Goal: Find specific page/section: Find specific page/section

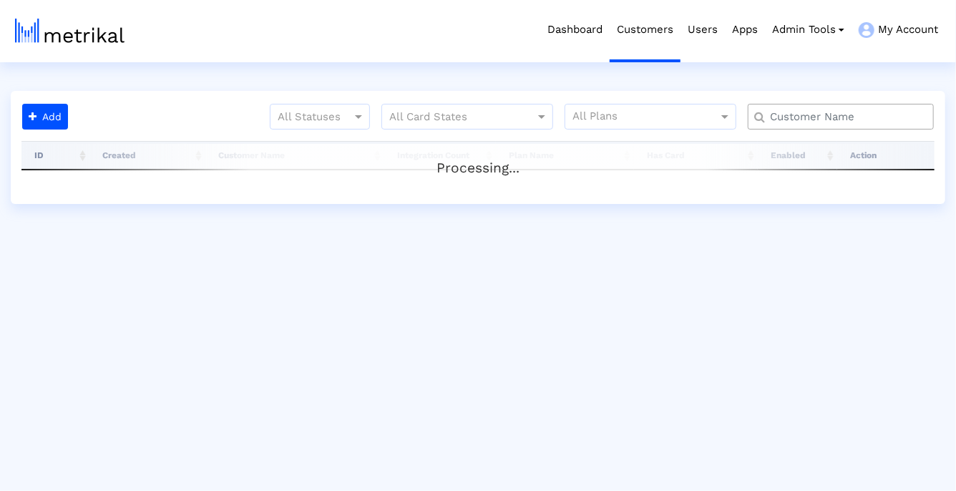
click at [911, 115] on input "text" at bounding box center [844, 116] width 168 height 15
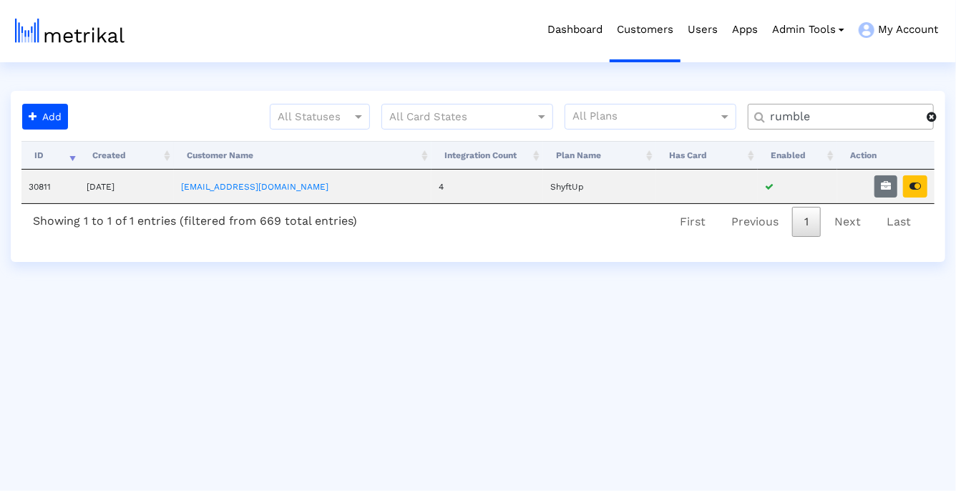
click at [781, 116] on input "rumble" at bounding box center [843, 116] width 167 height 15
type input "blk"
click at [919, 180] on button "button" at bounding box center [915, 186] width 24 height 22
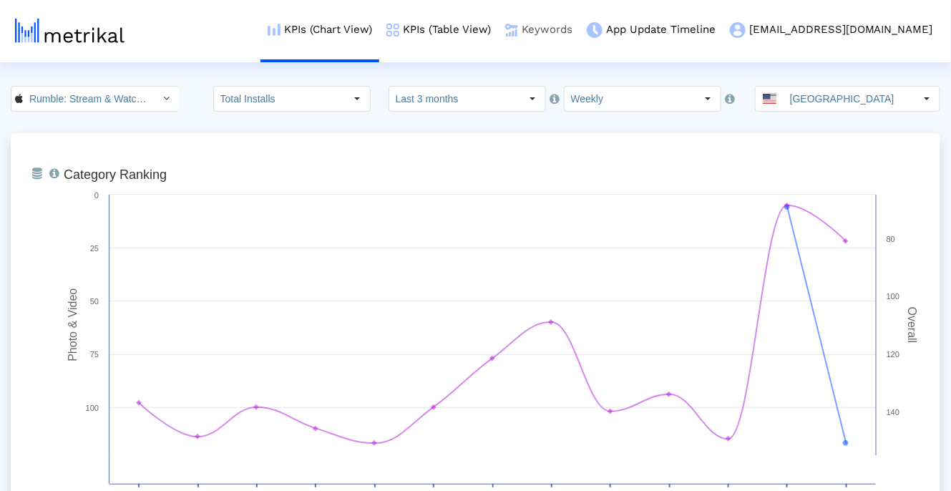
click at [580, 31] on link "Keywords" at bounding box center [539, 29] width 82 height 59
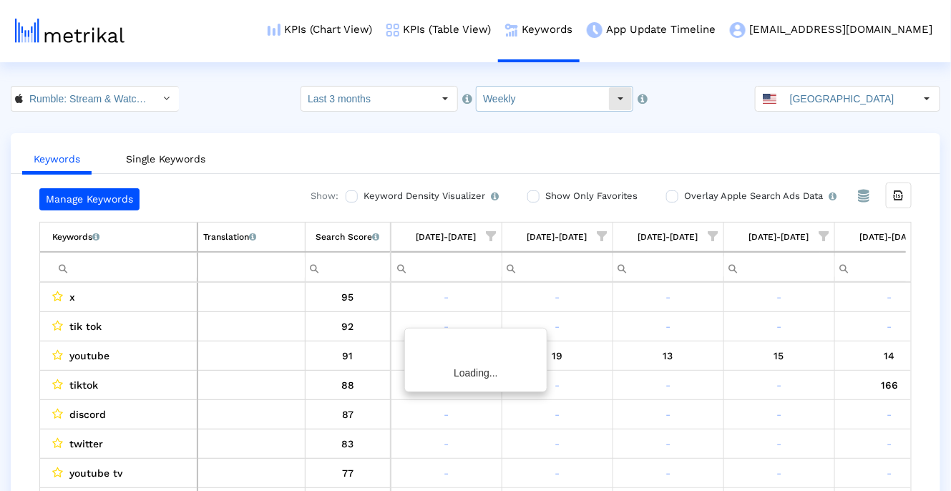
scroll to position [0, 815]
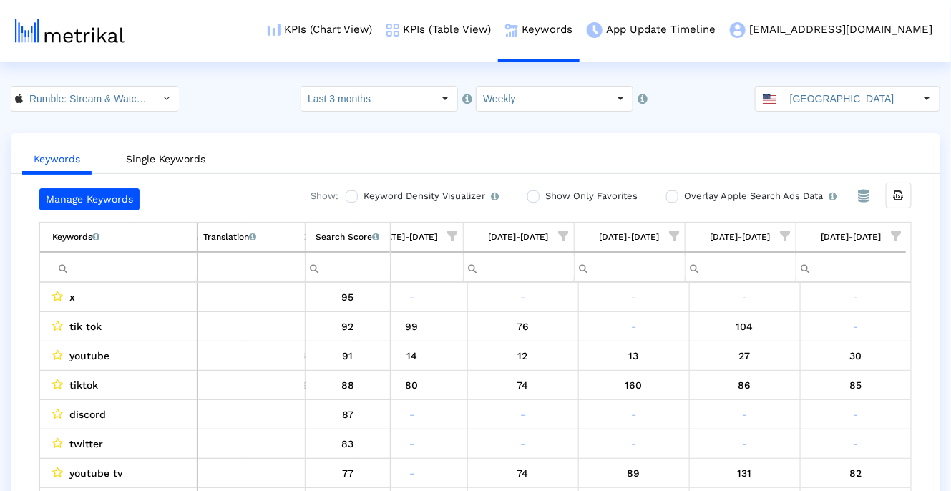
click at [129, 267] on input "Filter cell" at bounding box center [124, 267] width 145 height 24
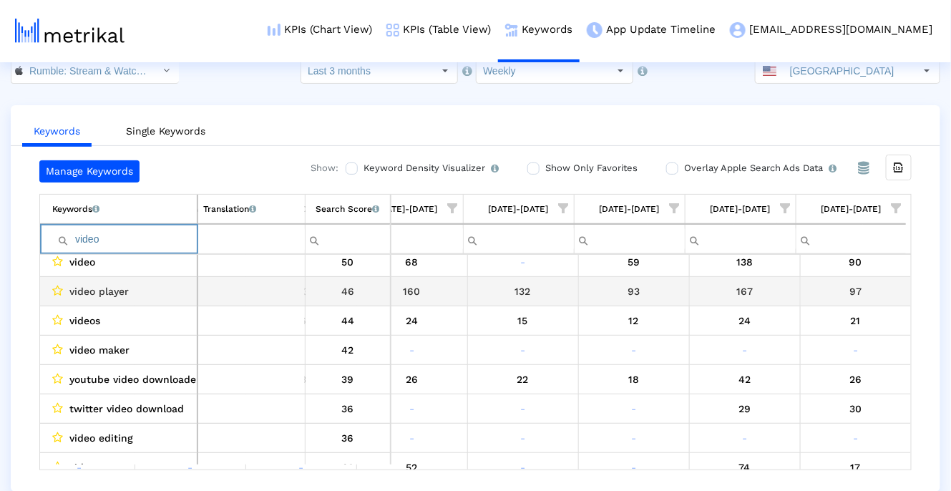
scroll to position [0, 0]
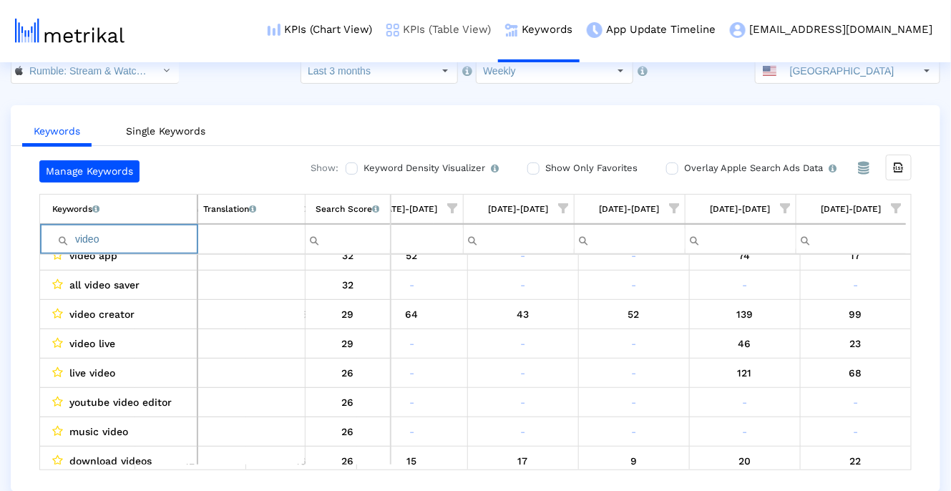
type input "video"
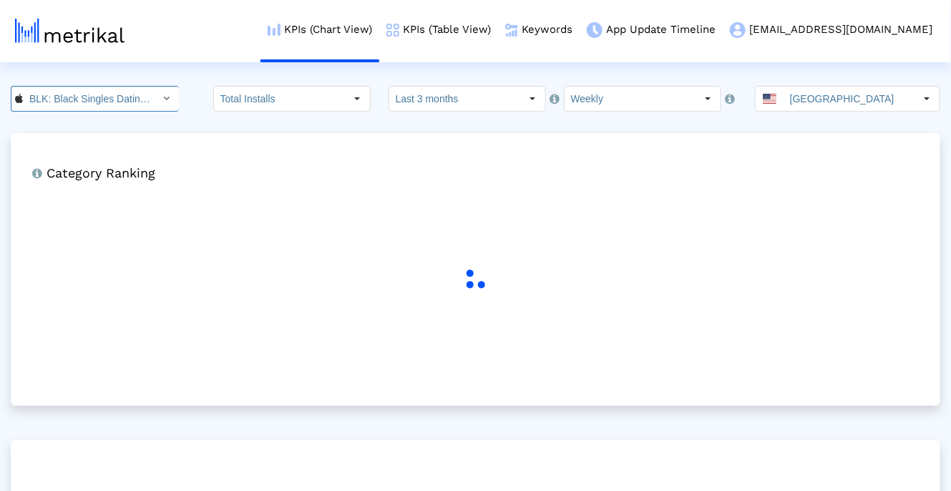
click at [135, 90] on input "BLK: Black Singles Dating App < 1253586891 >" at bounding box center [87, 99] width 129 height 24
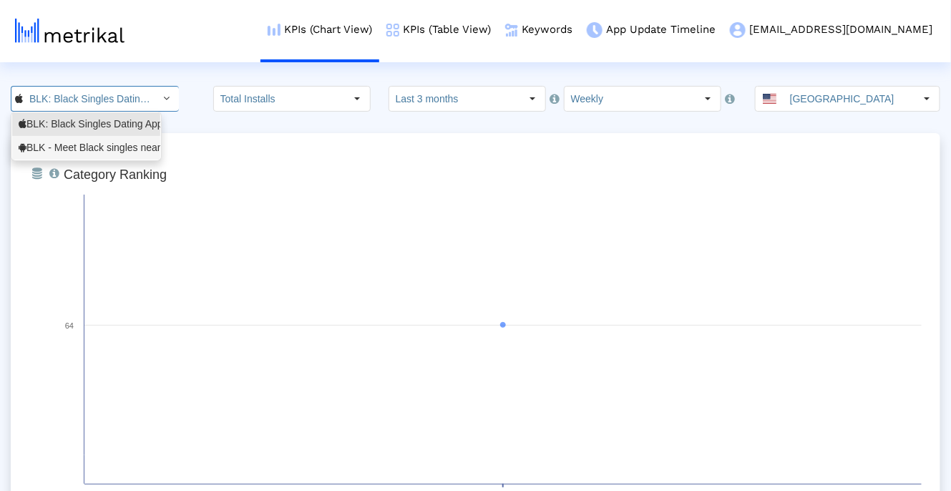
click at [111, 150] on div "BLK - Meet Black singles nearby! <com.affinityapps.blk>" at bounding box center [86, 148] width 135 height 14
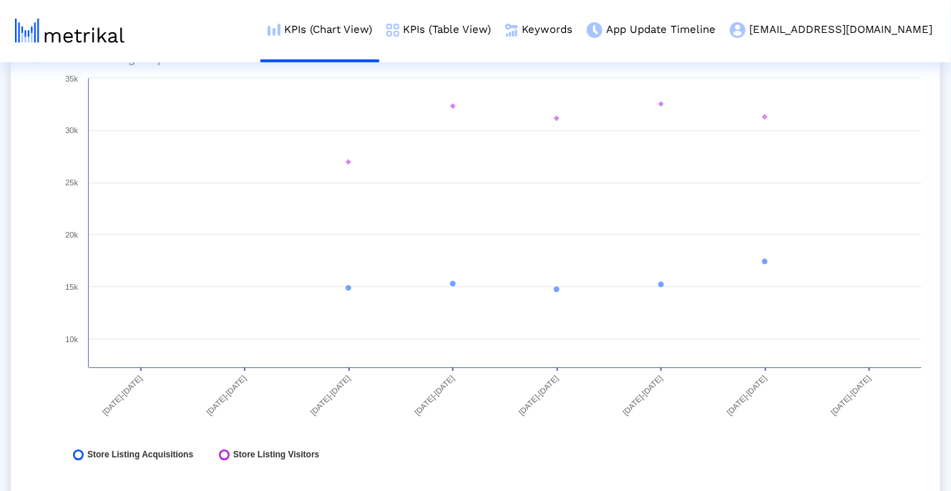
scroll to position [1193, 0]
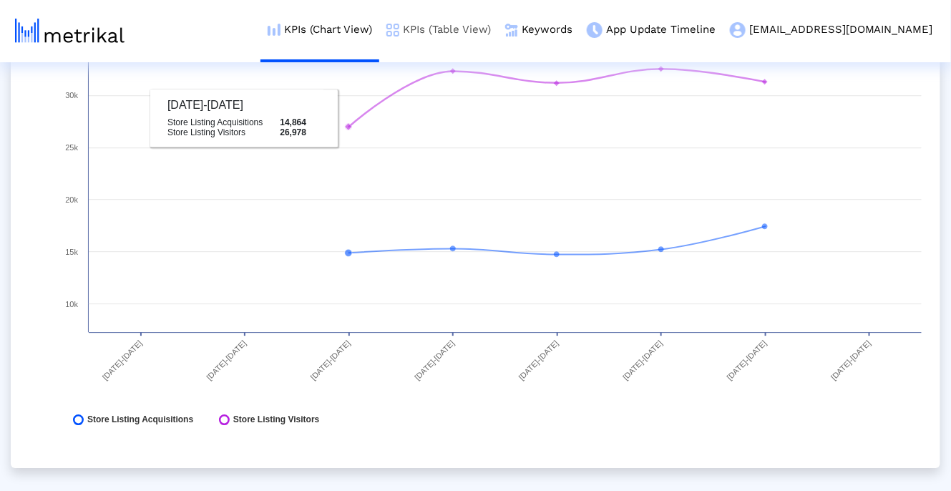
click at [498, 44] on link "KPIs (Table View)" at bounding box center [438, 29] width 119 height 59
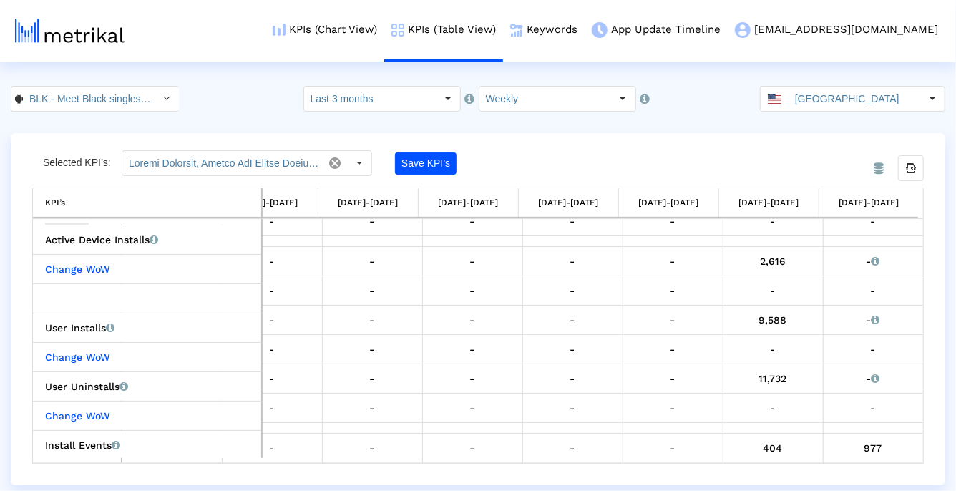
scroll to position [176, 0]
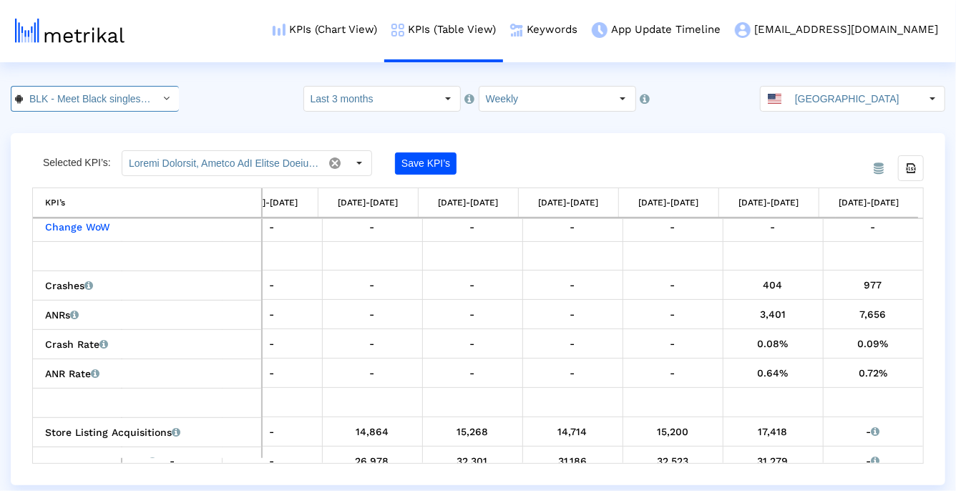
click at [164, 93] on icon "Select" at bounding box center [167, 98] width 6 height 10
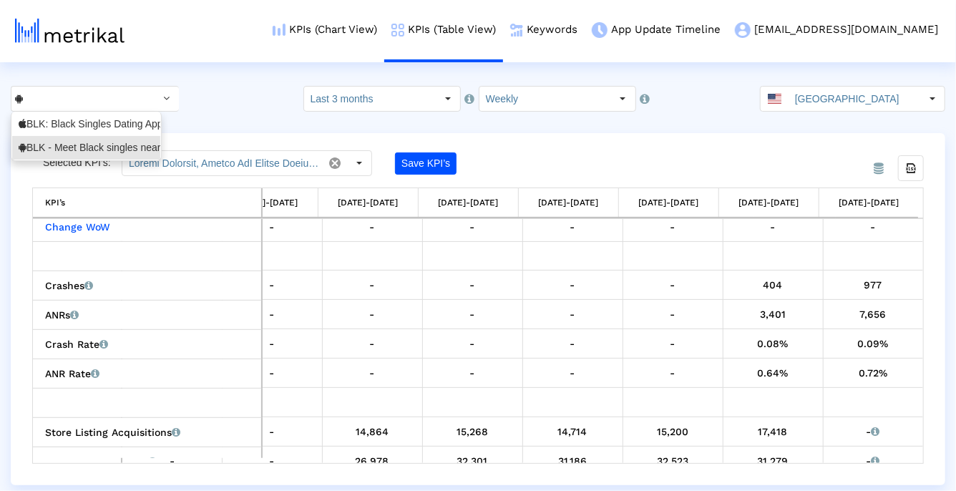
click at [136, 112] on div "Pull down to refresh... Release to refresh... Refreshing... BLK: Black Singles …" at bounding box center [86, 136] width 150 height 49
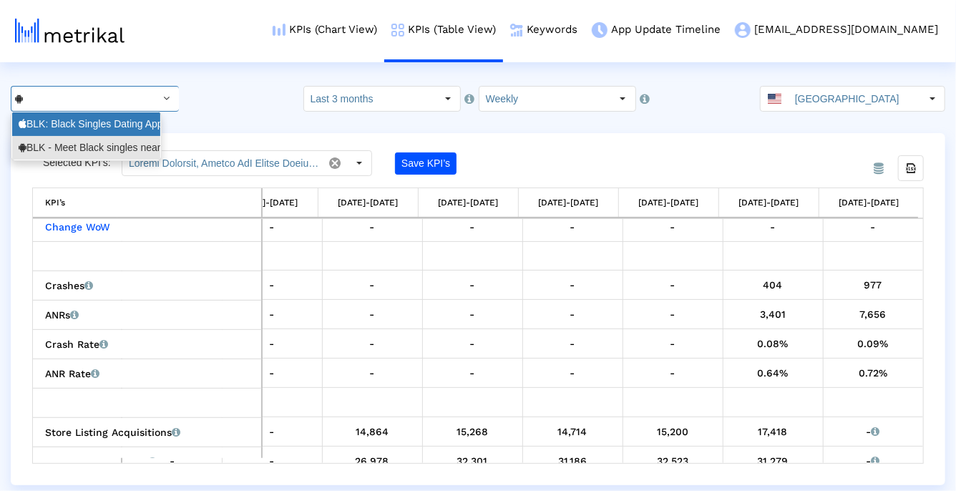
click at [135, 122] on div "BLK: Black Singles Dating App <1253586891>" at bounding box center [86, 124] width 135 height 14
